Goal: Information Seeking & Learning: Check status

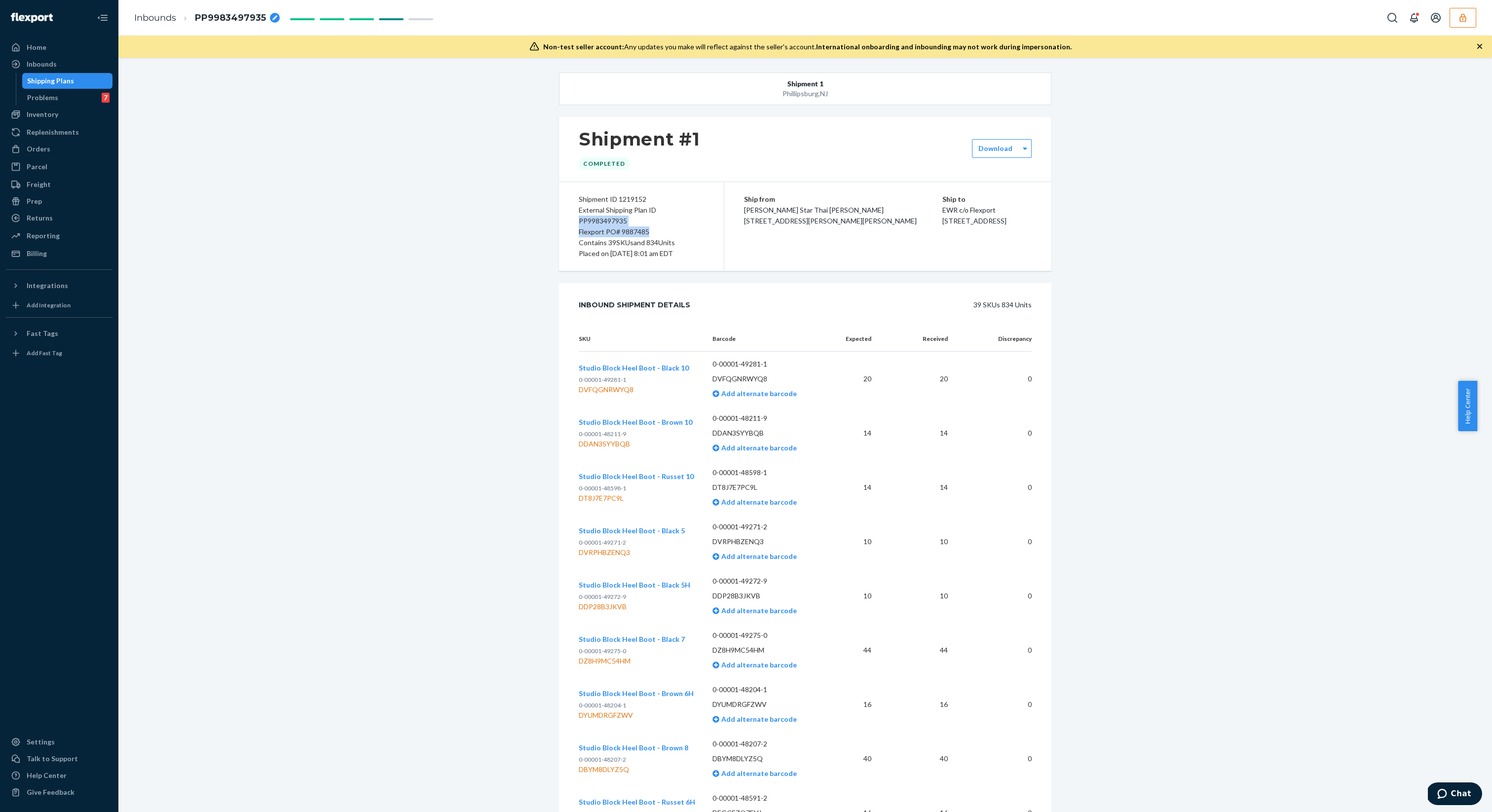
click at [1461, 14] on icon "button" at bounding box center [1462, 17] width 6 height 8
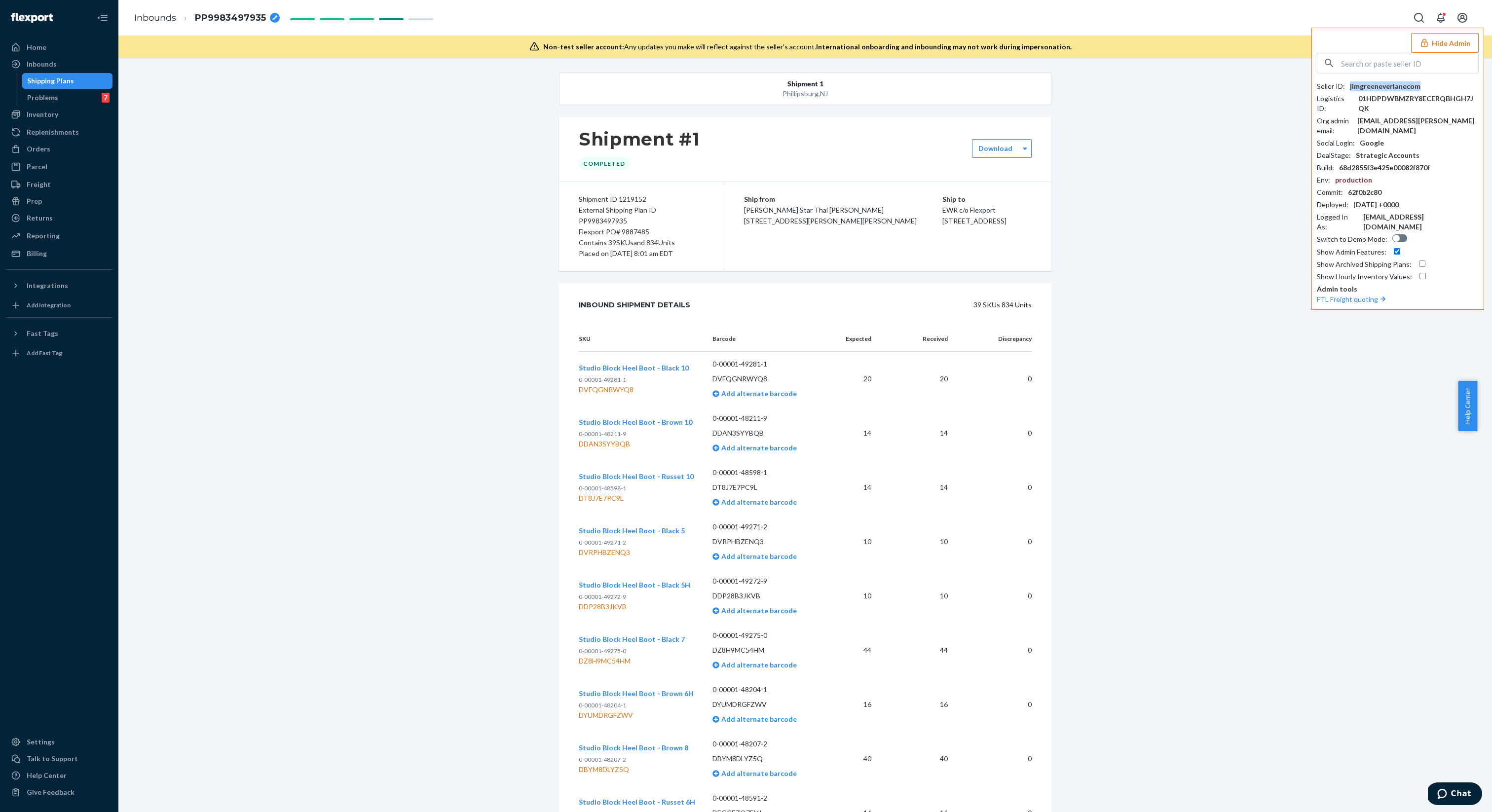
click at [1398, 85] on div "jimgreeneverlanecom" at bounding box center [1385, 86] width 71 height 10
click at [62, 130] on div "Replenishments" at bounding box center [53, 132] width 52 height 10
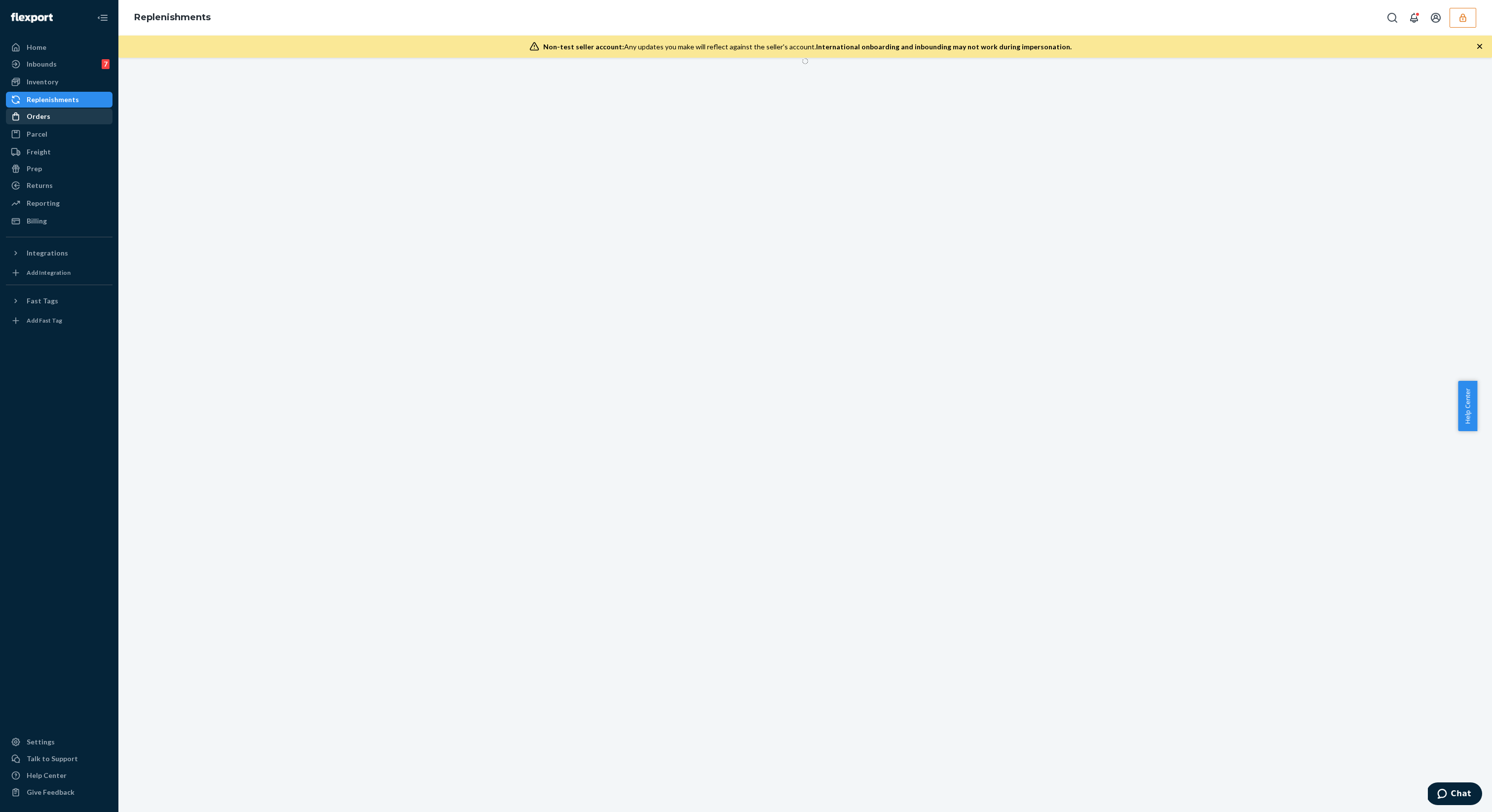
click at [62, 118] on div "Orders" at bounding box center [59, 116] width 105 height 14
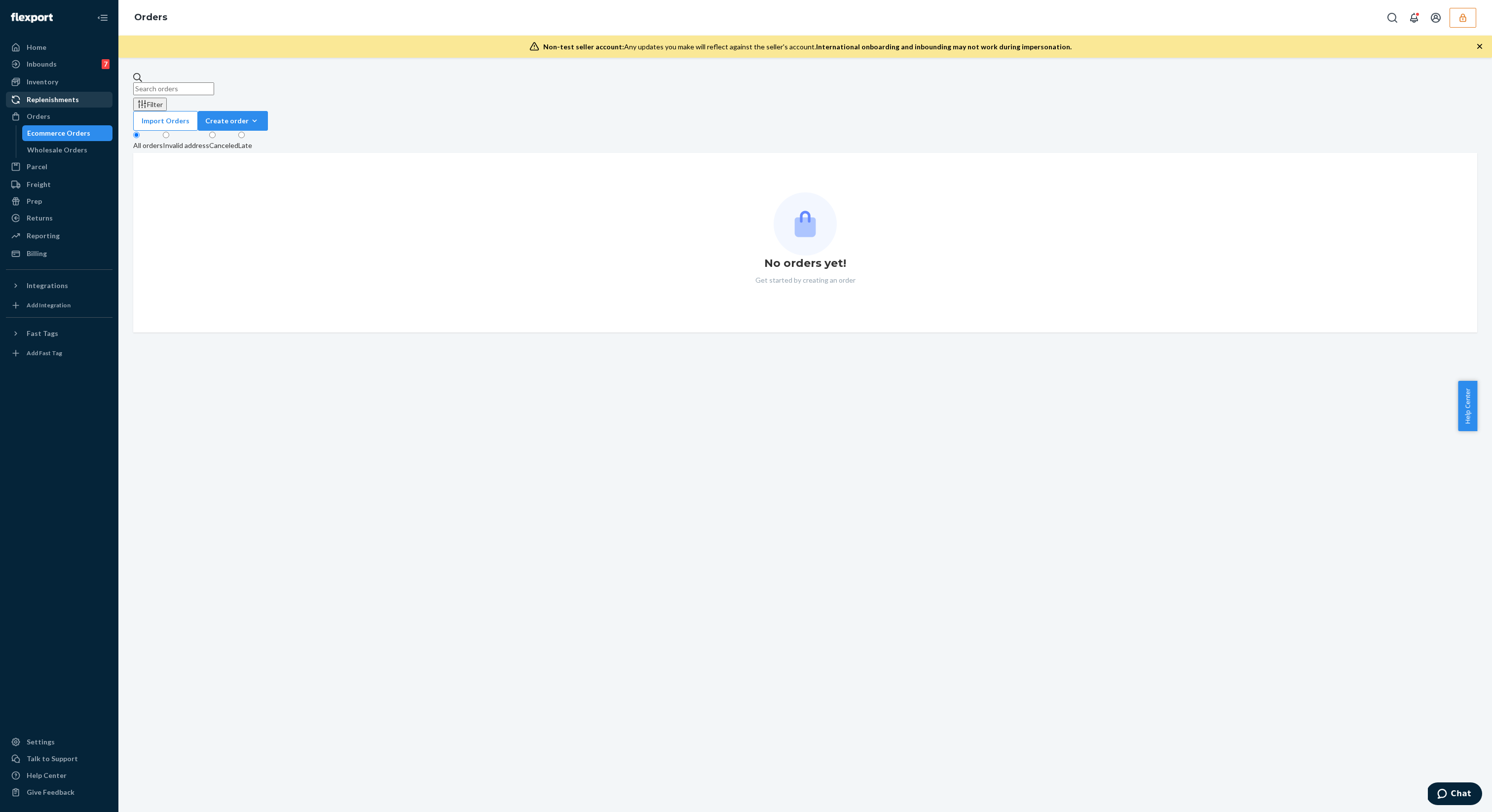
click at [62, 98] on div "Replenishments" at bounding box center [53, 100] width 52 height 10
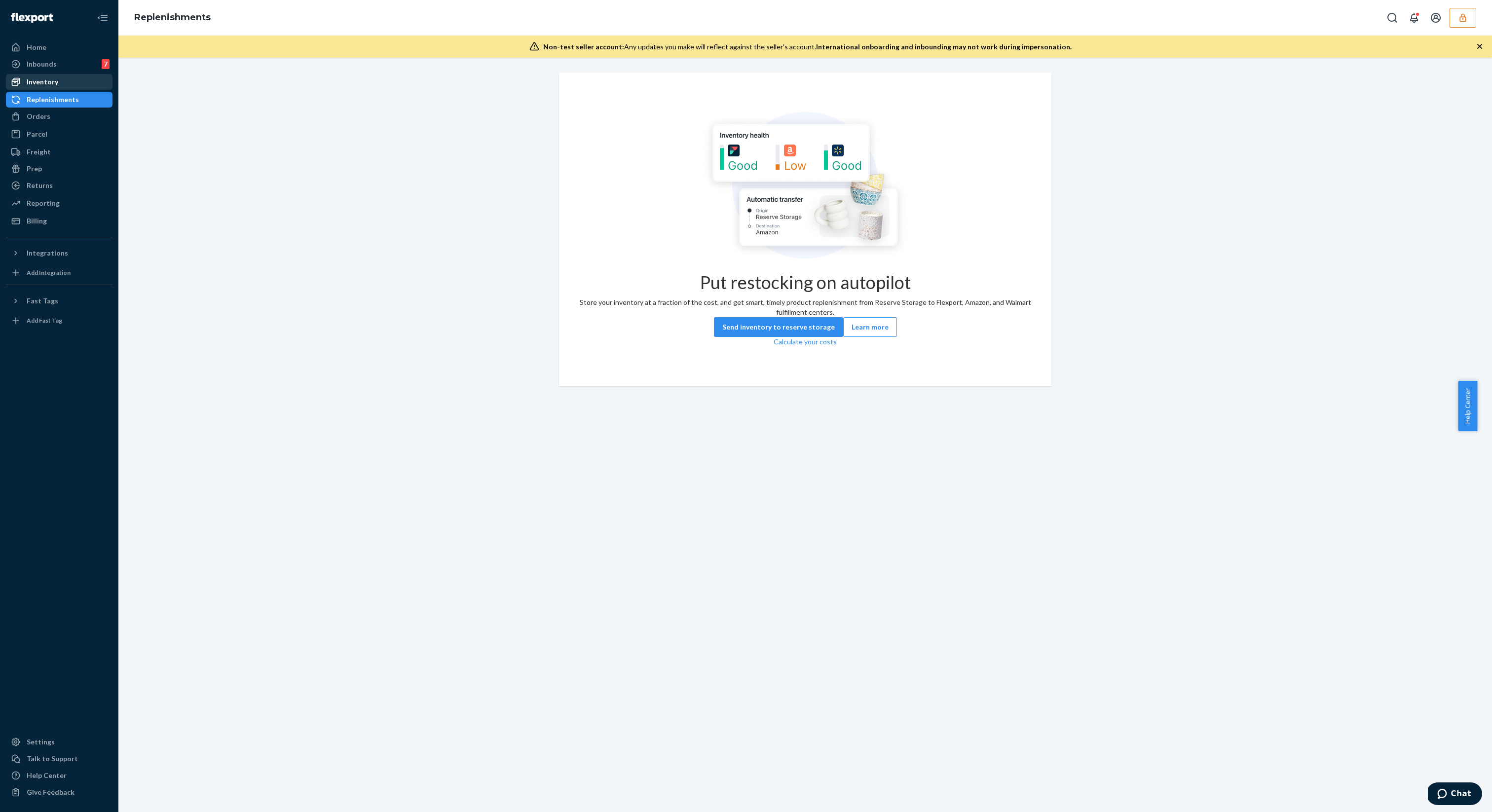
click at [62, 74] on link "Inventory" at bounding box center [59, 82] width 107 height 16
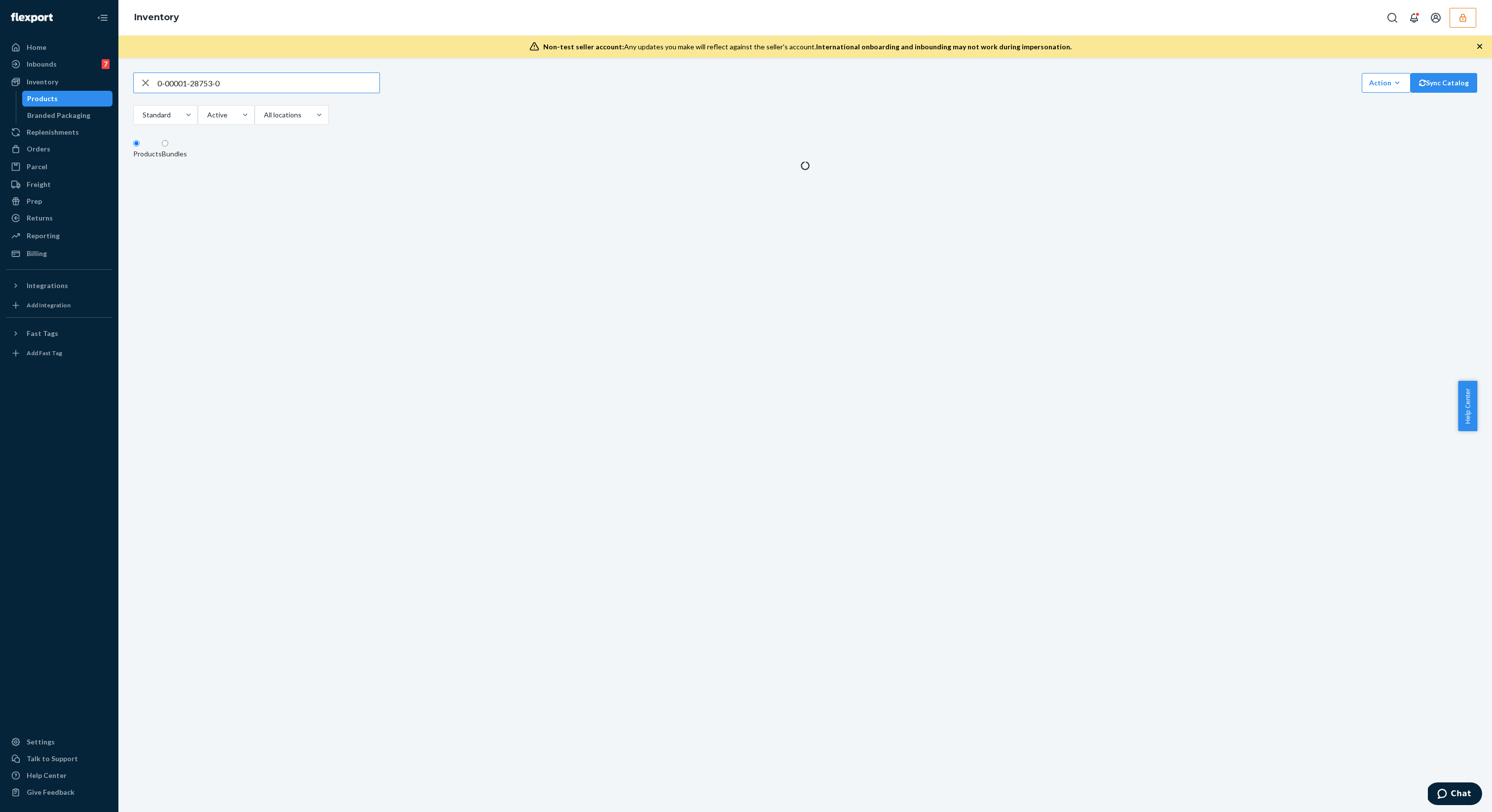
type input "0-00001-28753-0"
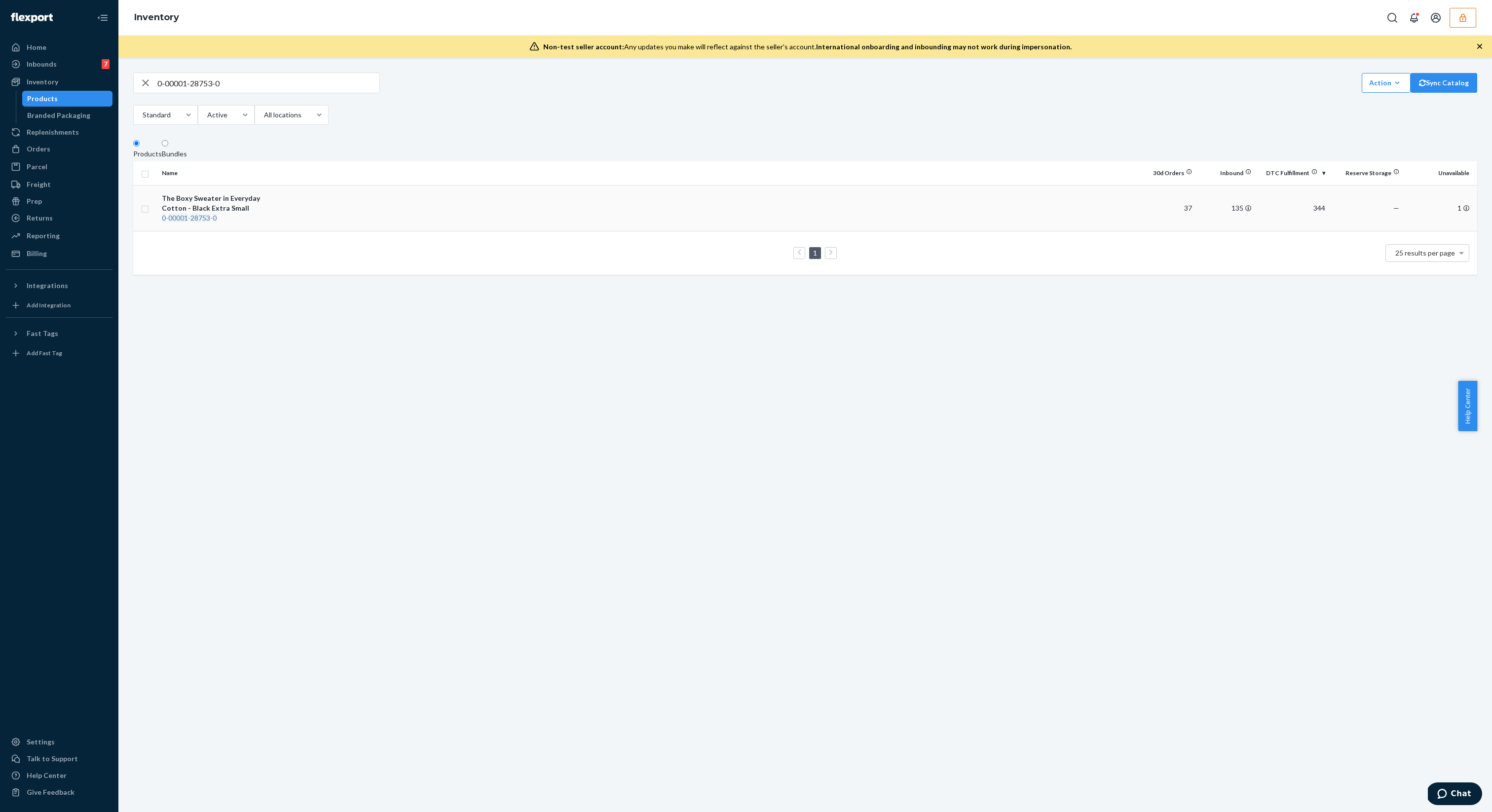
click at [258, 202] on div "The Boxy Sweater in Everyday Cotton - Black Extra Small" at bounding box center [213, 203] width 103 height 20
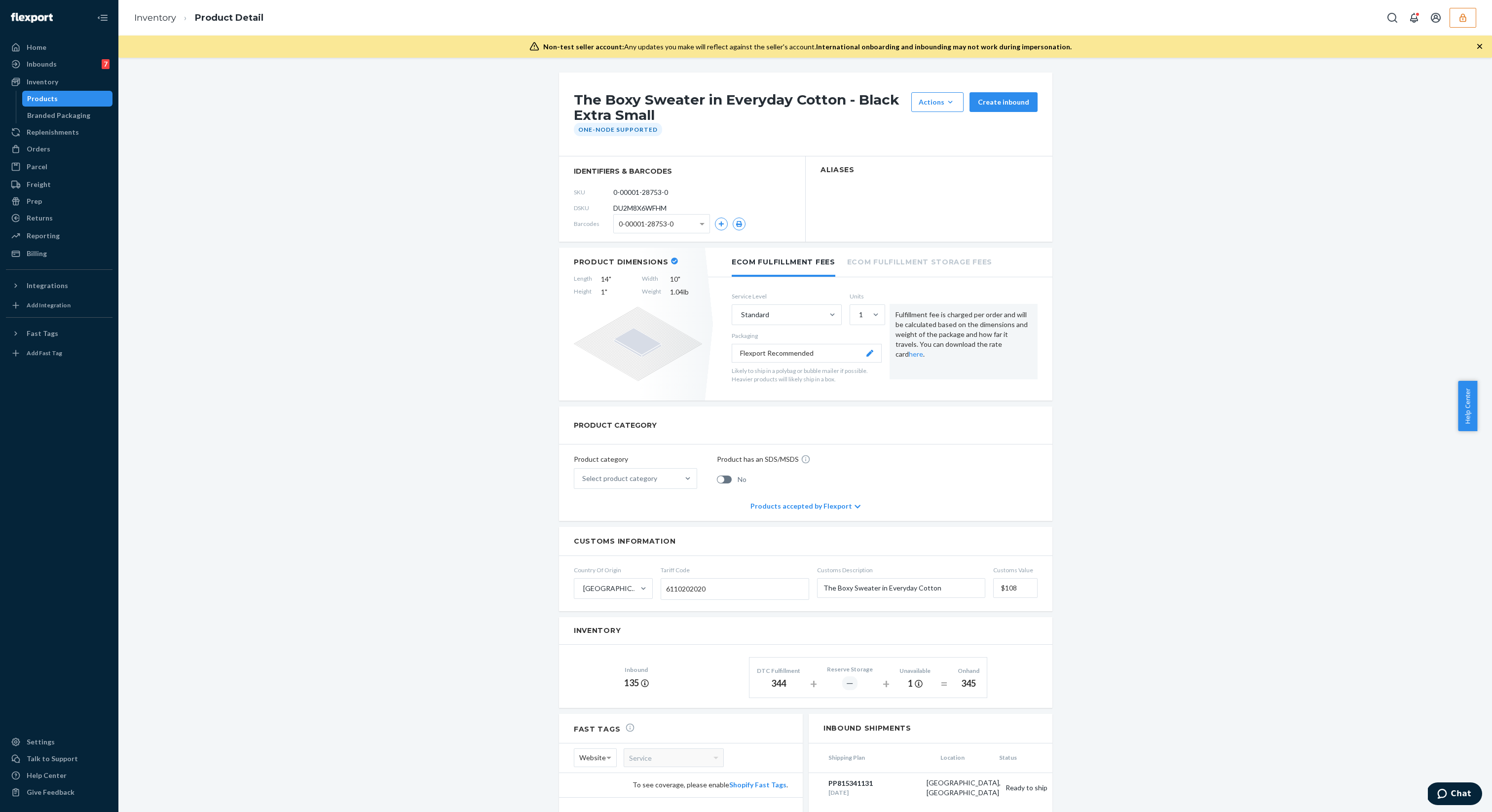
click at [654, 206] on span "DU2M8X6WFHM" at bounding box center [640, 208] width 53 height 10
copy span "DU2M8X6WFHM"
